Goal: Information Seeking & Learning: Learn about a topic

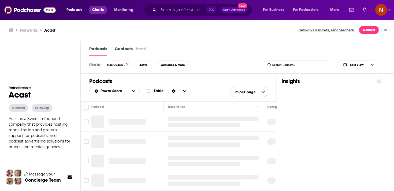
click at [98, 11] on span "Charts" at bounding box center [98, 9] width 12 height 7
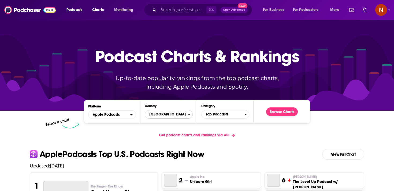
click at [166, 117] on span "[GEOGRAPHIC_DATA]" at bounding box center [166, 114] width 43 height 9
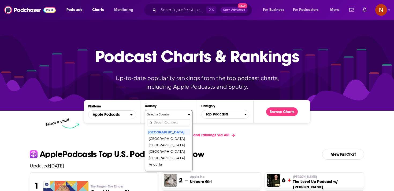
scroll to position [27, 0]
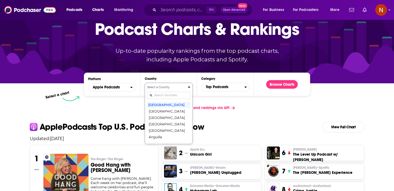
click at [164, 125] on div "Select a Country [GEOGRAPHIC_DATA] [GEOGRAPHIC_DATA] [GEOGRAPHIC_DATA] [GEOGRAP…" at bounding box center [168, 113] width 43 height 57
click at [74, 11] on span "Podcasts" at bounding box center [74, 9] width 16 height 7
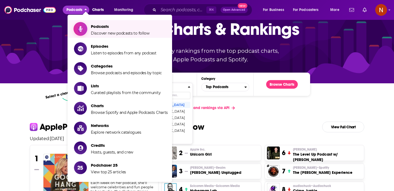
click at [88, 28] on link "Podcasts Discover new podcasts to follow" at bounding box center [121, 28] width 94 height 13
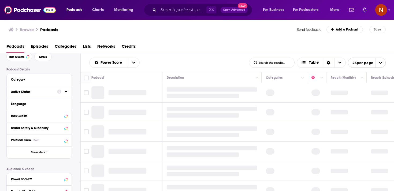
scroll to position [29, 0]
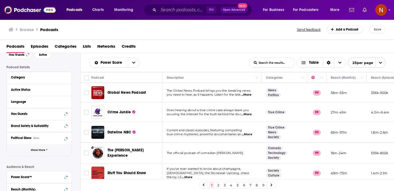
click at [52, 150] on button "Show More" at bounding box center [39, 150] width 65 height 12
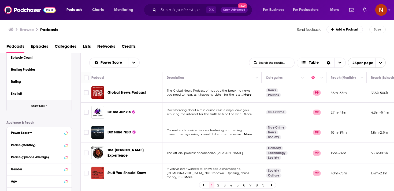
scroll to position [119, 0]
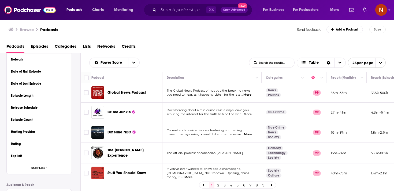
click at [67, 130] on div "Hosting Provider" at bounding box center [39, 132] width 65 height 12
click at [66, 131] on icon at bounding box center [66, 131] width 3 height 4
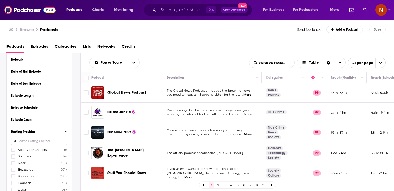
click at [48, 143] on input at bounding box center [39, 141] width 56 height 7
click at [42, 150] on label "Acast 81k" at bounding box center [39, 149] width 56 height 5
click at [13, 151] on input "multiSelectOption-Acast-0" at bounding box center [13, 151] width 0 height 0
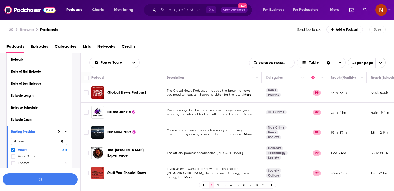
scroll to position [133, 0]
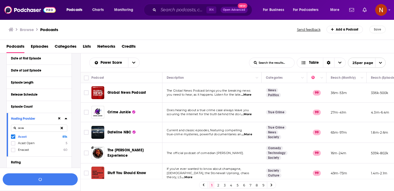
click at [48, 128] on input "acas" at bounding box center [39, 128] width 56 height 7
click at [12, 138] on icon at bounding box center [13, 136] width 3 height 3
click at [32, 128] on input "simple" at bounding box center [39, 128] width 56 height 7
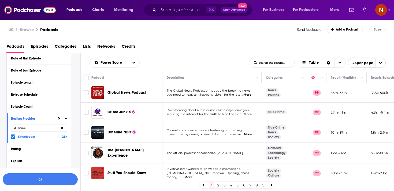
click at [32, 128] on input "simple" at bounding box center [39, 128] width 56 height 7
click at [13, 137] on icon at bounding box center [13, 136] width 3 height 3
click at [35, 129] on input "libs" at bounding box center [39, 128] width 56 height 7
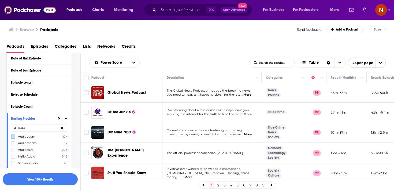
type input "audio"
click at [15, 136] on label at bounding box center [13, 136] width 4 height 4
click at [46, 128] on input "audio" at bounding box center [39, 128] width 56 height 7
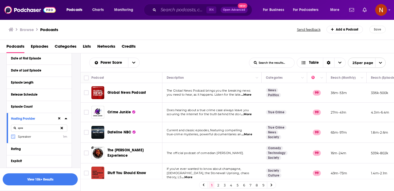
type input "spre"
click at [12, 137] on icon at bounding box center [13, 137] width 3 height 2
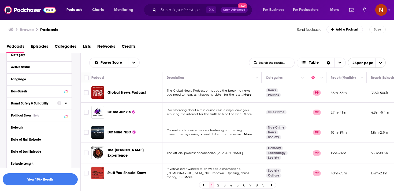
scroll to position [49, 0]
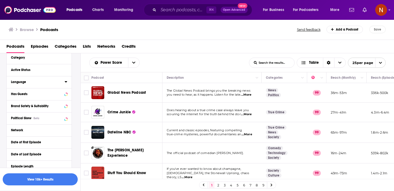
click at [66, 84] on icon at bounding box center [66, 82] width 3 height 4
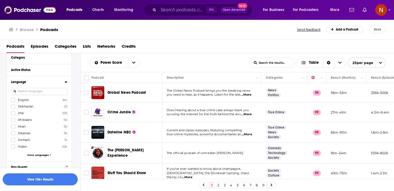
click at [53, 93] on input at bounding box center [39, 91] width 56 height 7
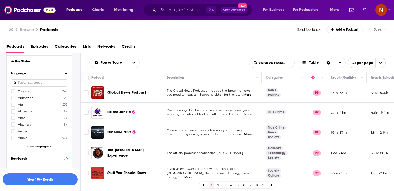
scroll to position [60, 0]
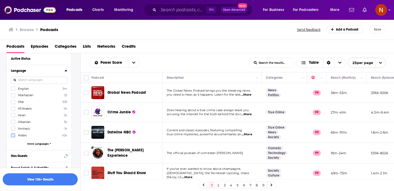
click at [15, 135] on label at bounding box center [13, 135] width 4 height 4
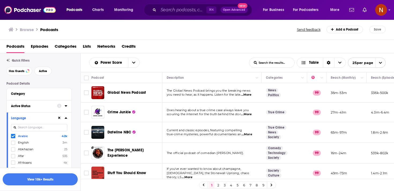
scroll to position [0, 0]
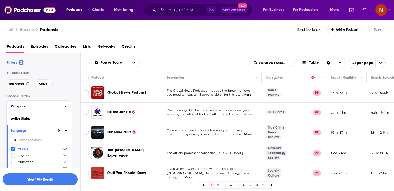
click at [66, 110] on div at bounding box center [66, 106] width 3 height 7
click at [67, 107] on icon at bounding box center [66, 106] width 3 height 4
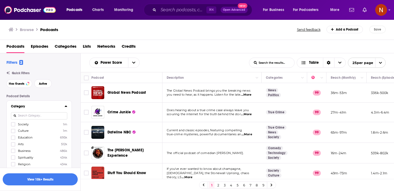
click at [50, 117] on input at bounding box center [39, 115] width 56 height 7
type input "tech"
click at [14, 124] on icon at bounding box center [13, 124] width 3 height 2
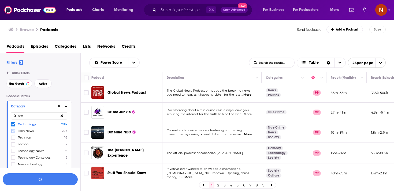
click at [13, 132] on icon at bounding box center [13, 130] width 3 height 3
click at [13, 133] on span at bounding box center [13, 131] width 4 height 4
click at [13, 133] on label at bounding box center [13, 131] width 4 height 4
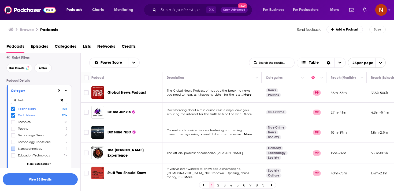
scroll to position [16, 0]
click at [11, 142] on label at bounding box center [13, 141] width 4 height 4
click at [33, 162] on span "More Categories" at bounding box center [38, 162] width 22 height 3
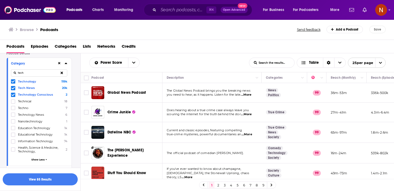
scroll to position [43, 0]
click at [12, 141] on icon at bounding box center [13, 141] width 3 height 2
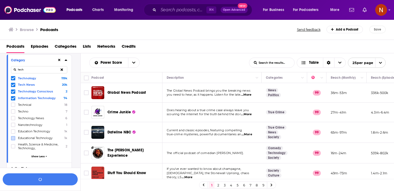
scroll to position [47, 0]
click at [63, 69] on button at bounding box center [61, 69] width 11 height 13
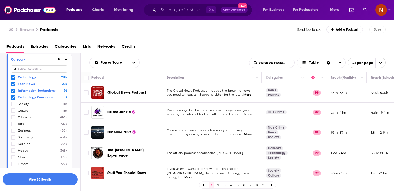
click at [55, 69] on input at bounding box center [39, 68] width 56 height 7
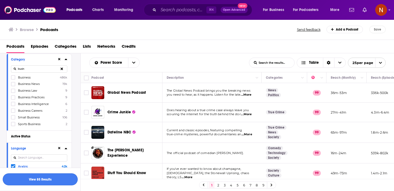
type input "busin"
click at [50, 182] on button "View 85 Results" at bounding box center [40, 179] width 75 height 12
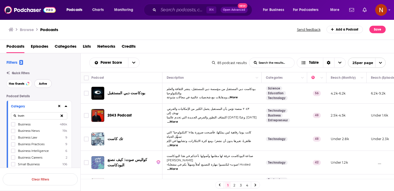
click at [47, 83] on span "Active" at bounding box center [43, 83] width 8 height 3
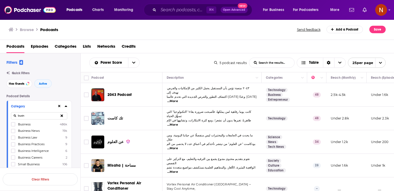
click at [54, 83] on div "Has Guests Active" at bounding box center [43, 83] width 74 height 9
click at [48, 83] on button "Active" at bounding box center [42, 83] width 17 height 9
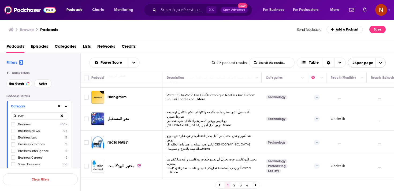
scroll to position [405, 0]
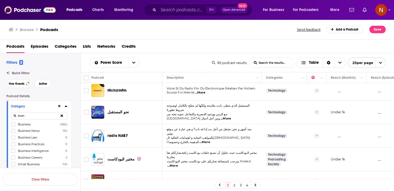
click at [256, 185] on icon at bounding box center [255, 184] width 2 height 3
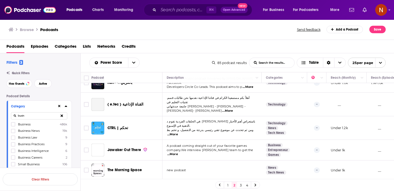
scroll to position [256, 0]
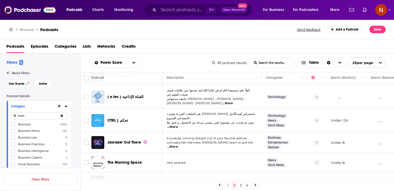
click at [228, 185] on link "1" at bounding box center [227, 185] width 5 height 6
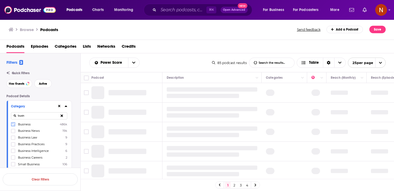
click at [13, 125] on icon at bounding box center [13, 124] width 3 height 2
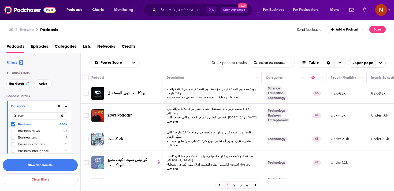
click at [46, 167] on button "View 345 Results" at bounding box center [40, 165] width 75 height 12
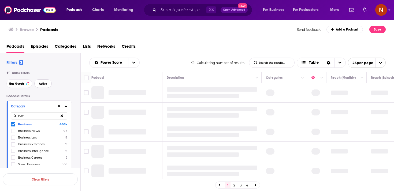
click at [42, 83] on span "Active" at bounding box center [43, 83] width 8 height 3
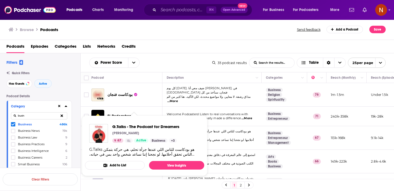
click at [170, 43] on div "Podcasts Episodes Categories Lists Networks Credits" at bounding box center [197, 47] width 383 height 11
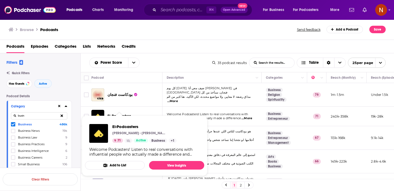
click at [208, 64] on div "Power Score List Search Input Search the results... Table" at bounding box center [150, 63] width 123 height 10
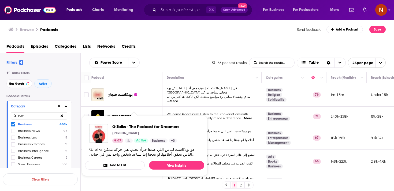
click at [174, 51] on div "Podcasts Episodes Categories Lists Networks Credits" at bounding box center [197, 47] width 383 height 11
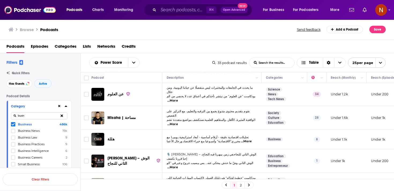
scroll to position [418, 0]
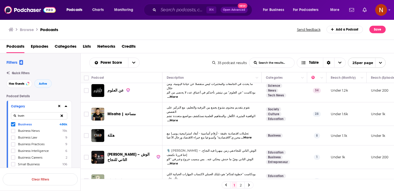
click at [60, 107] on button at bounding box center [59, 106] width 4 height 4
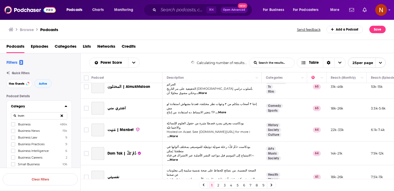
scroll to position [411, 0]
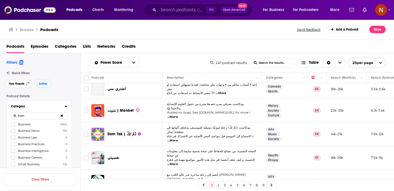
click at [62, 117] on icon at bounding box center [62, 115] width 2 height 2
click at [53, 117] on input at bounding box center [39, 115] width 56 height 7
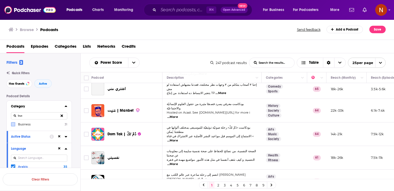
type input "bus"
click at [11, 126] on label at bounding box center [13, 124] width 4 height 4
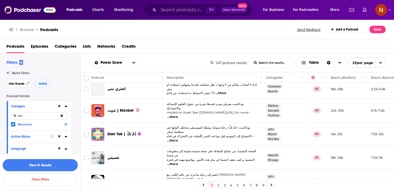
click at [55, 166] on button "View 31 Results" at bounding box center [40, 165] width 75 height 12
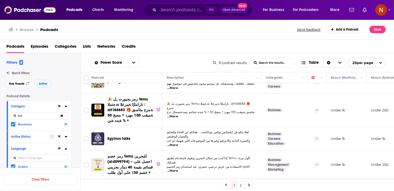
scroll to position [446, 0]
click at [239, 184] on link "2" at bounding box center [240, 185] width 5 height 6
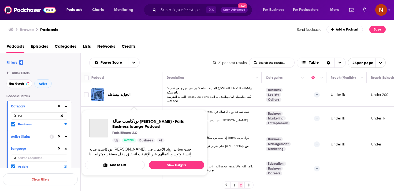
click at [116, 110] on span "بودكاست صالة [PERSON_NAME] - Faris Business lounge Podcast Faris Eltoum LLC Act…" at bounding box center [144, 143] width 119 height 66
click at [119, 115] on div "بودكاست صالة [PERSON_NAME] - Faris Business lounge Podcast Faris Eltoum LLC Act…" at bounding box center [144, 137] width 119 height 46
click at [120, 121] on span "بودكاست صالة [PERSON_NAME] - Faris Business lounge Podcast" at bounding box center [156, 124] width 88 height 10
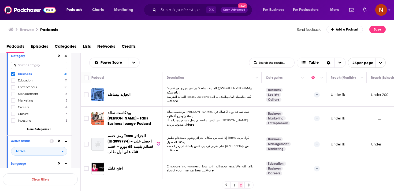
scroll to position [51, 0]
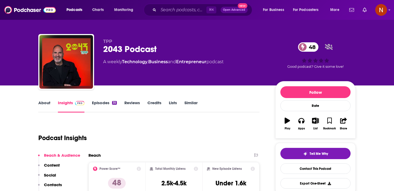
scroll to position [4, 0]
